Goal: Information Seeking & Learning: Learn about a topic

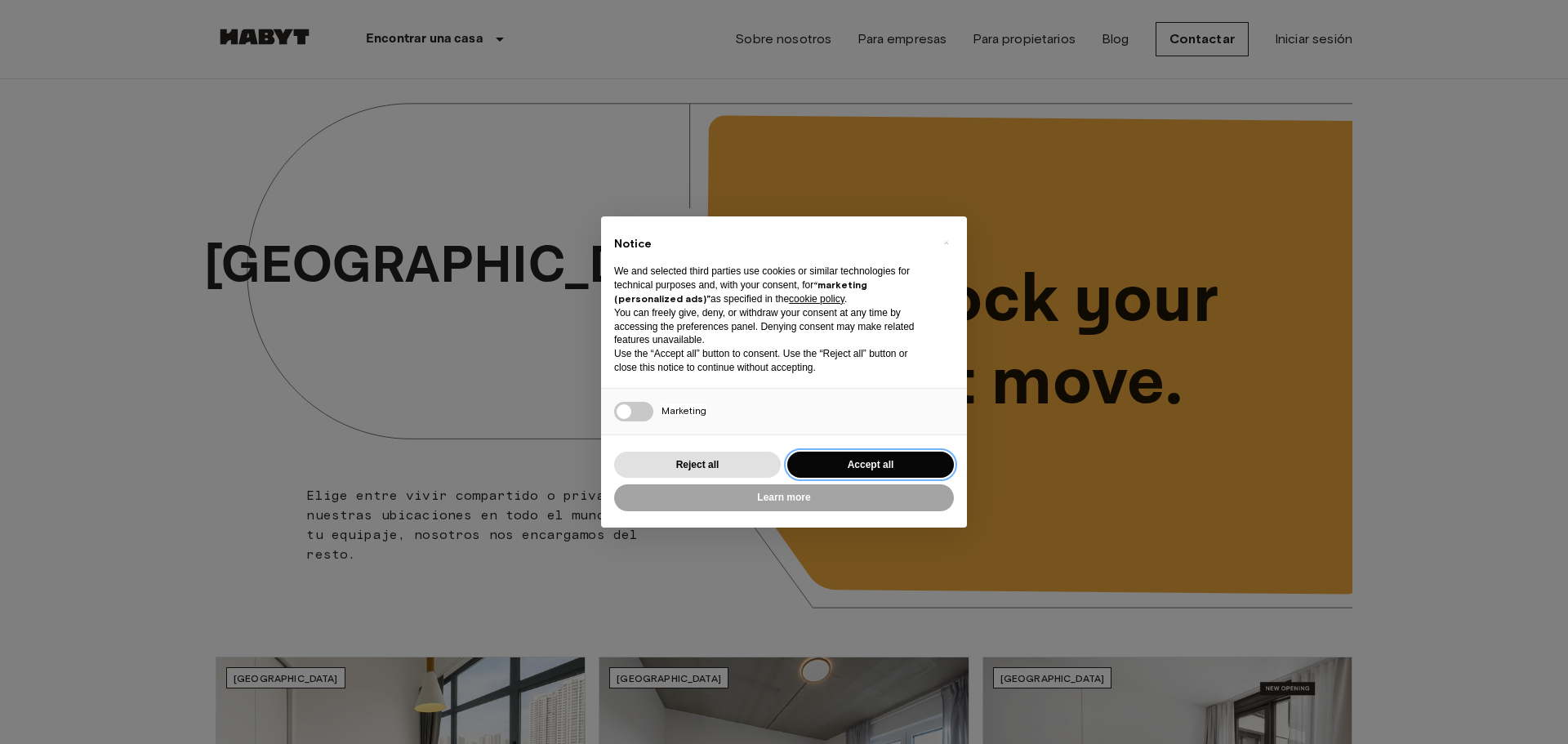
click at [847, 473] on button "Accept all" at bounding box center [870, 465] width 167 height 27
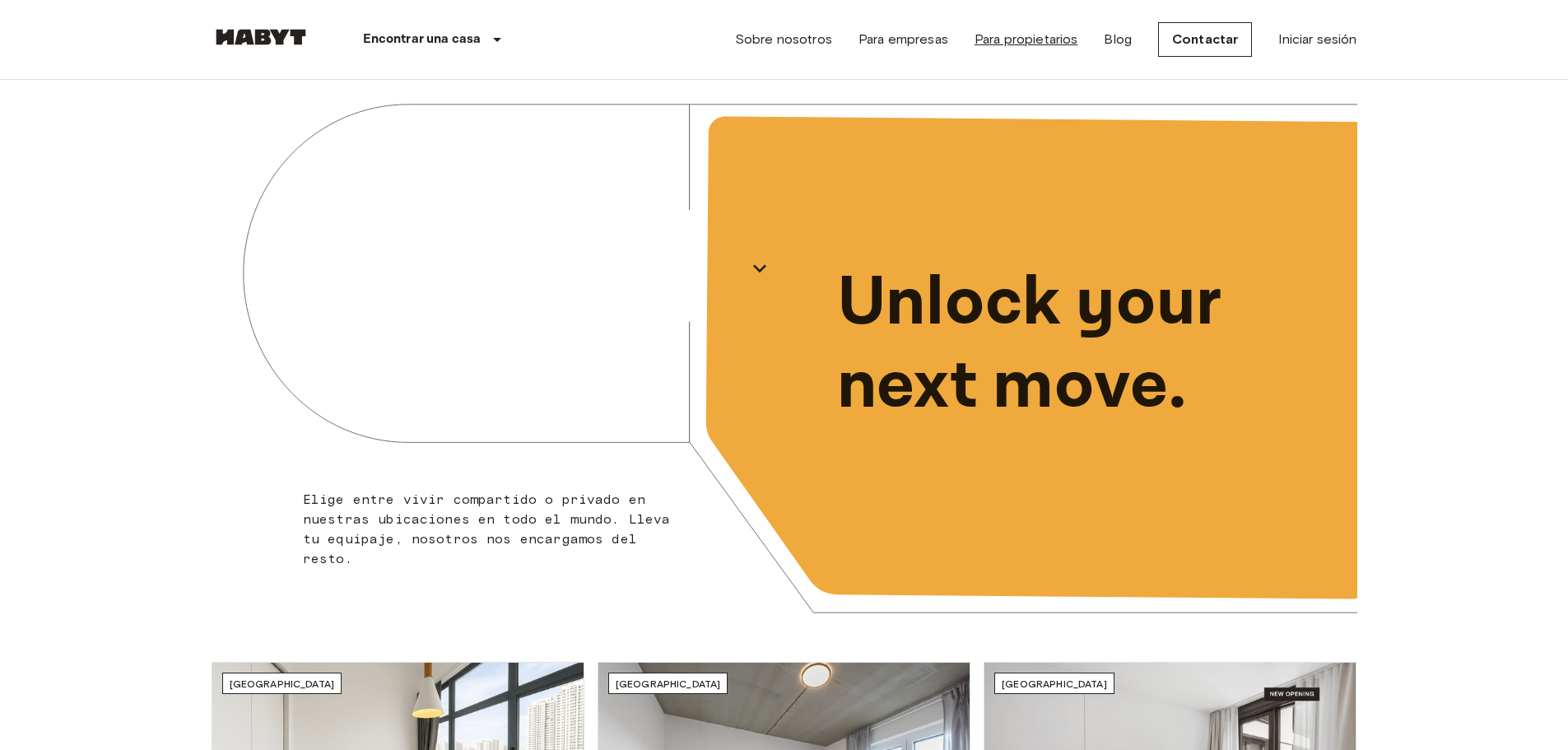
click at [1018, 44] on link "Para propietarios" at bounding box center [1026, 39] width 103 height 20
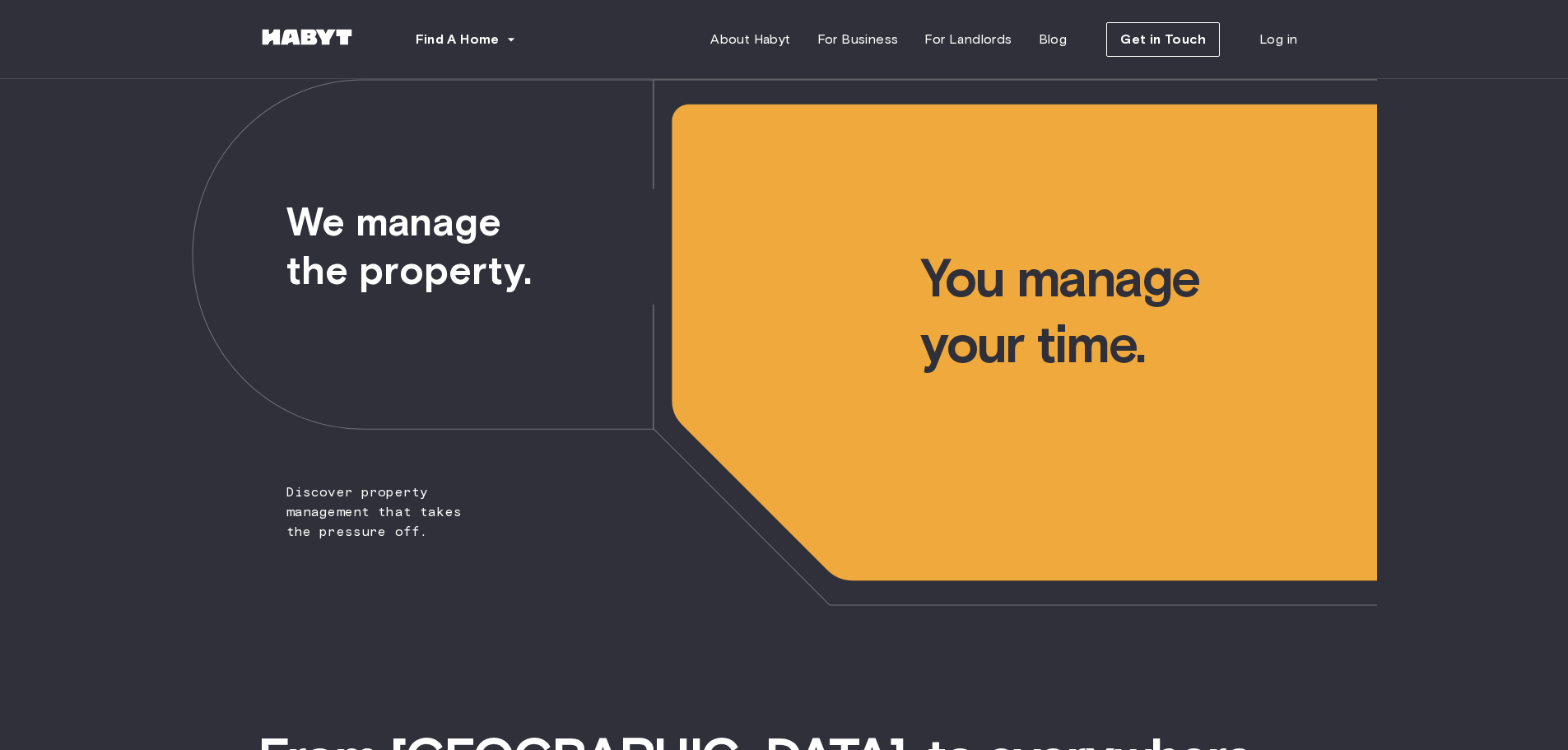
click at [1027, 280] on span "You manage your time." at bounding box center [1148, 227] width 456 height 298
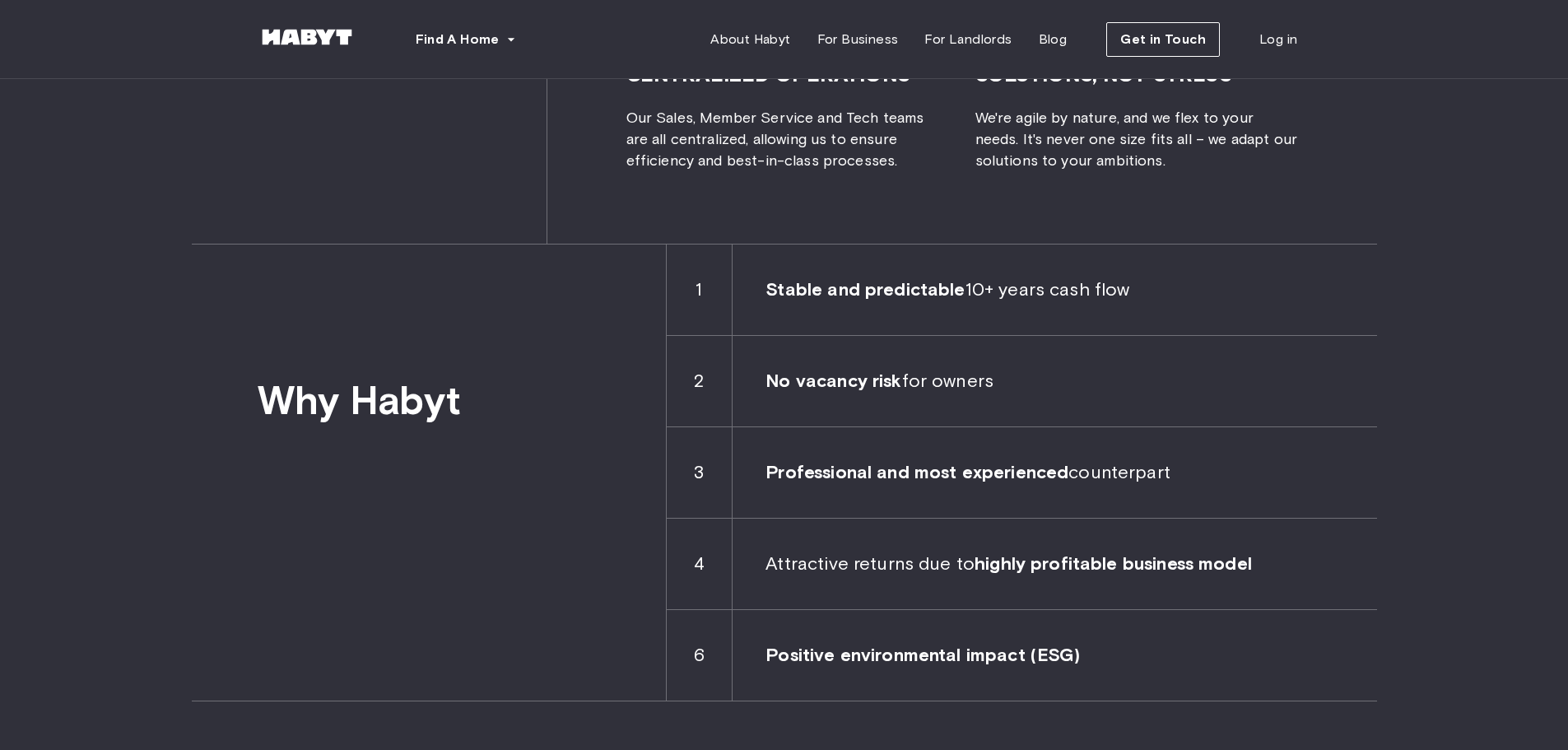
scroll to position [2305, 0]
